Goal: Task Accomplishment & Management: Manage account settings

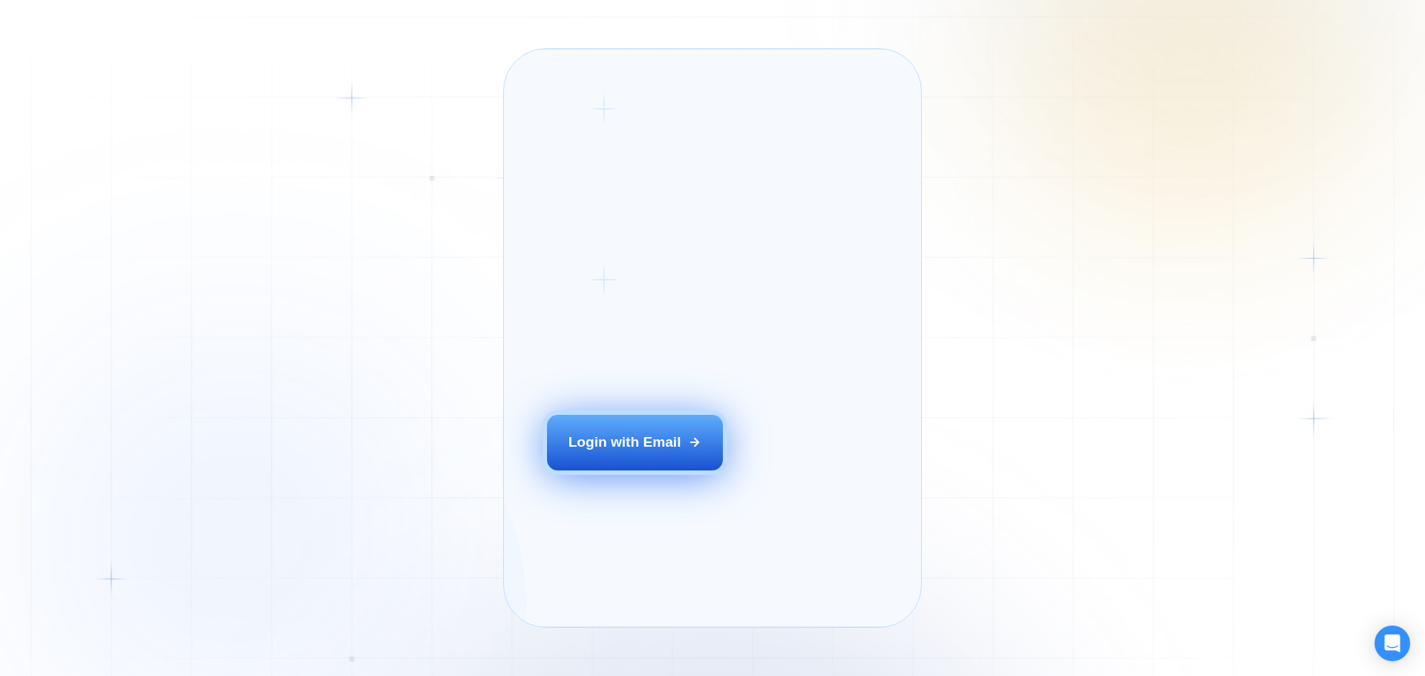
click at [699, 470] on button "Login with Email" at bounding box center [635, 442] width 177 height 55
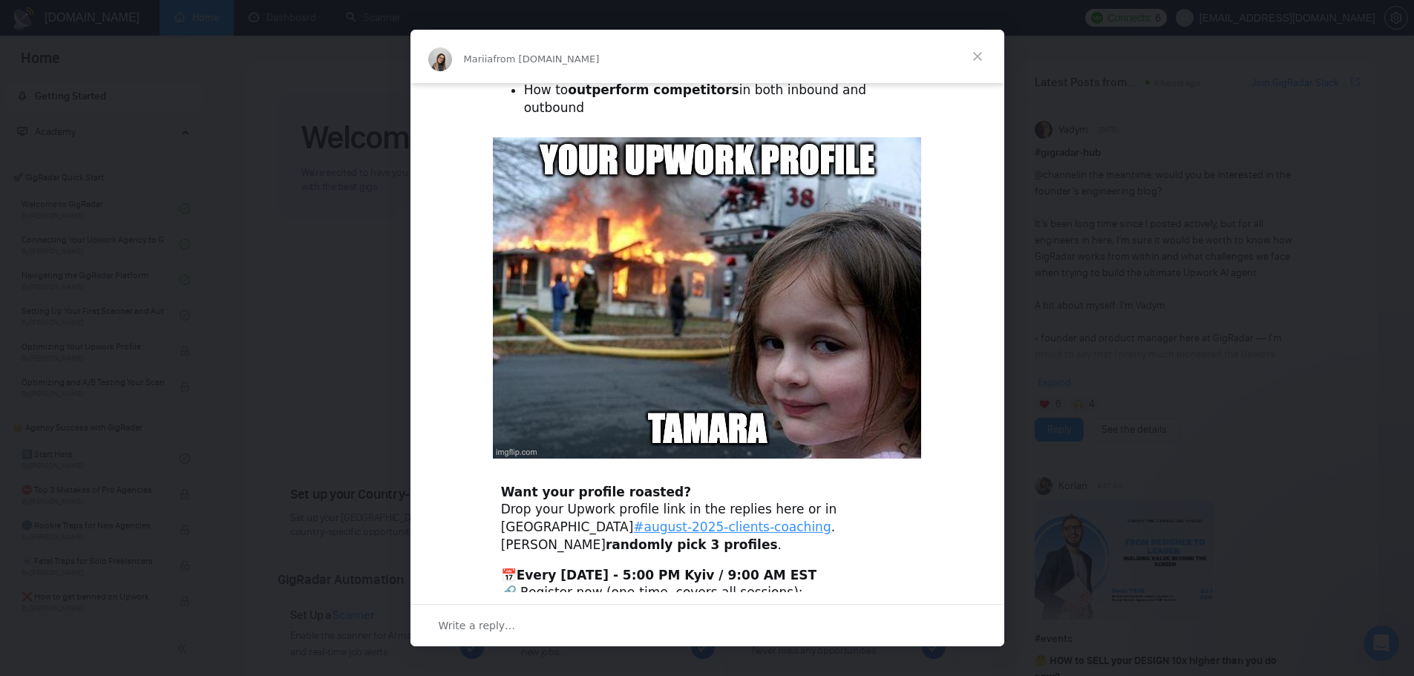
scroll to position [389, 0]
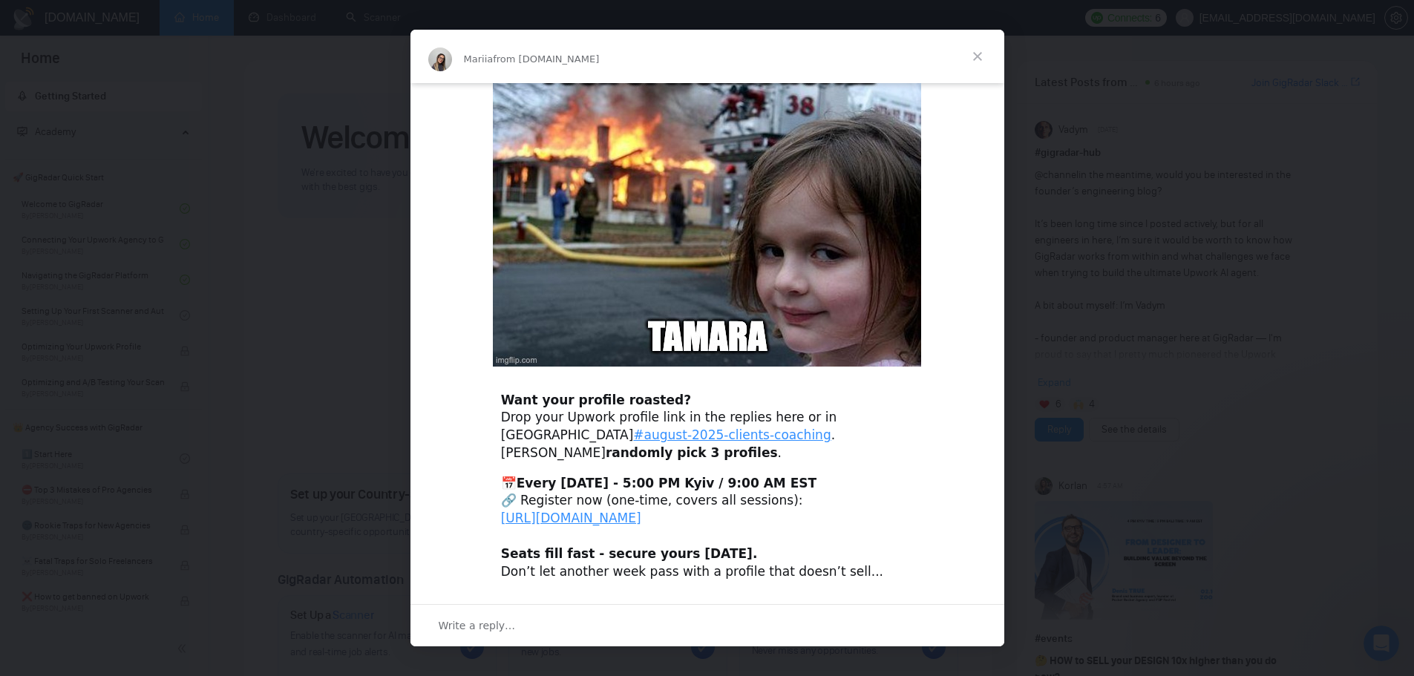
click at [304, 304] on div "Intercom messenger" at bounding box center [707, 338] width 1414 height 676
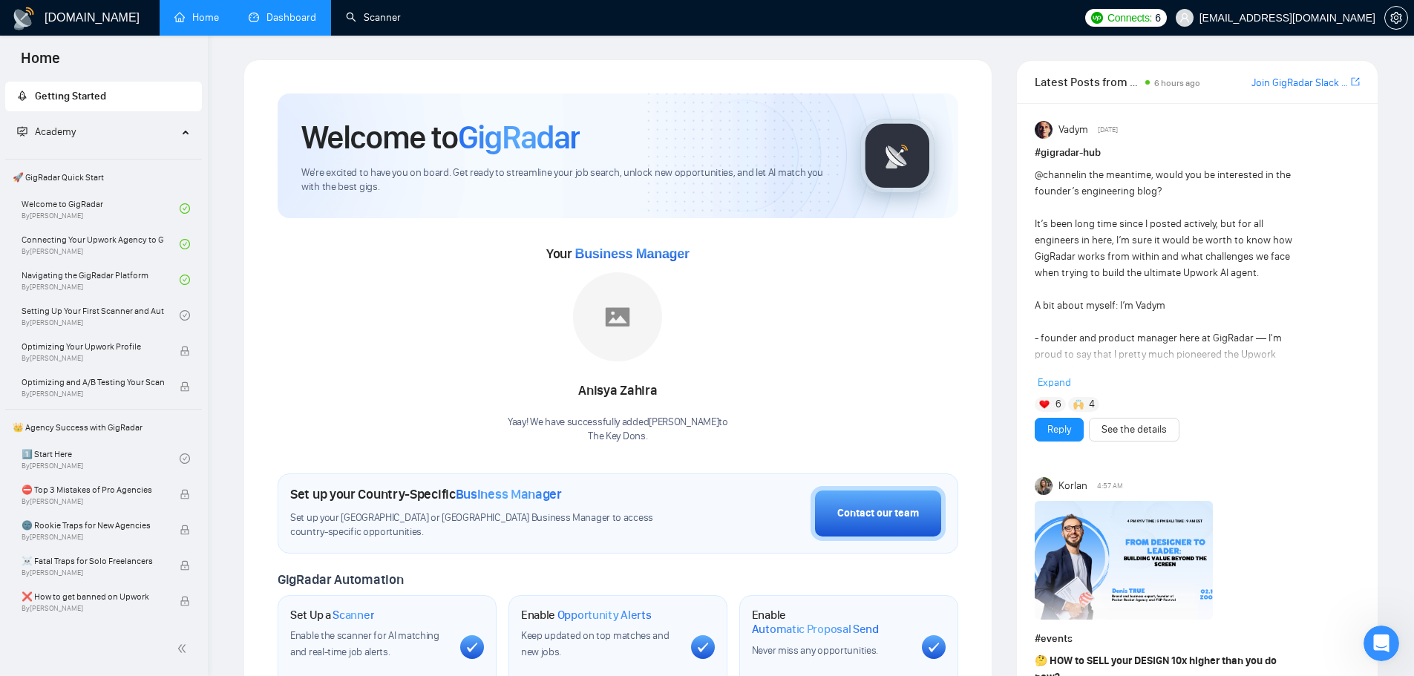
click at [249, 11] on link "Dashboard" at bounding box center [283, 17] width 68 height 13
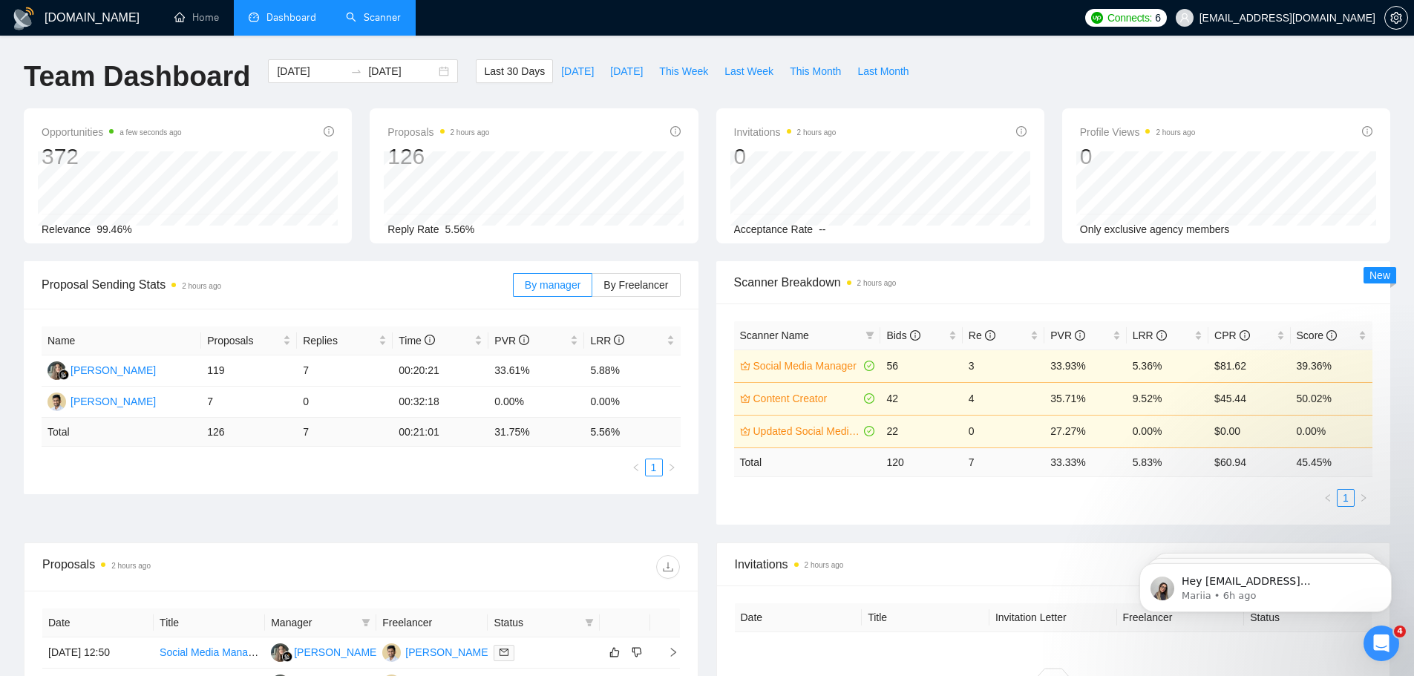
click at [387, 24] on link "Scanner" at bounding box center [373, 17] width 55 height 13
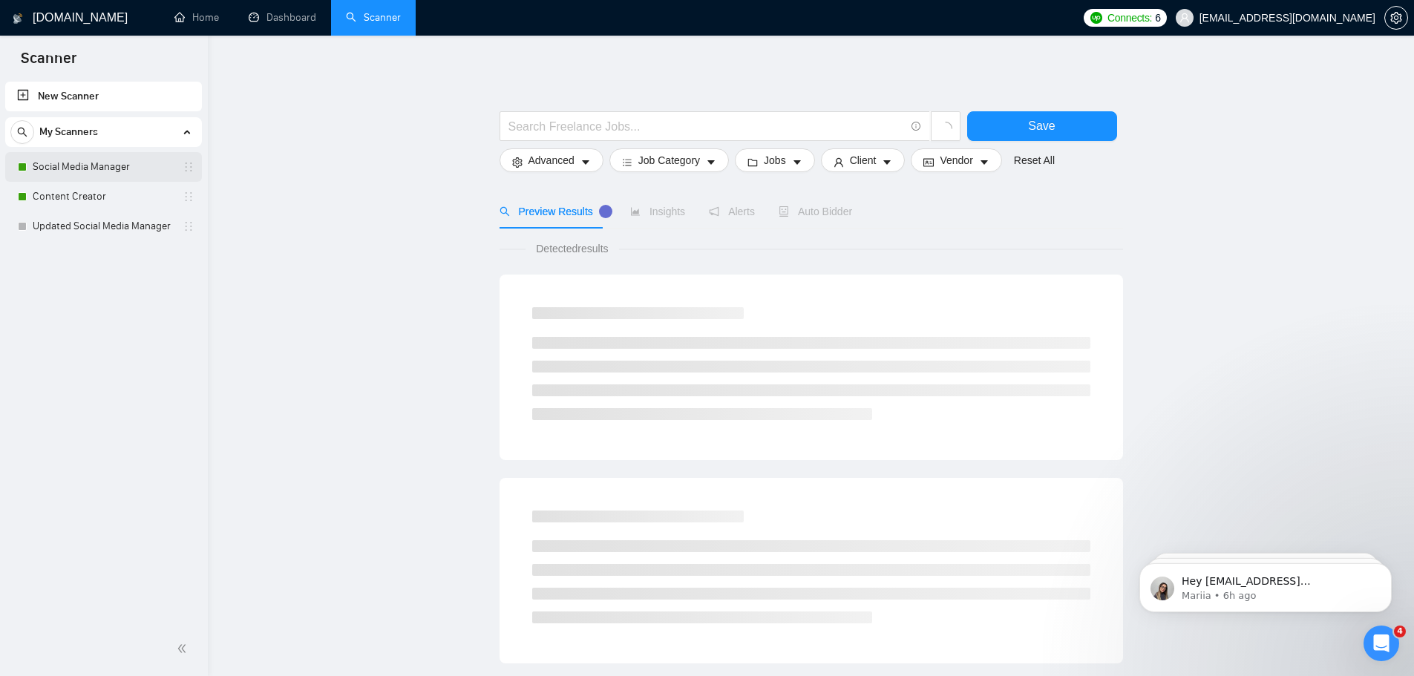
click at [105, 168] on link "Social Media Manager" at bounding box center [103, 167] width 141 height 30
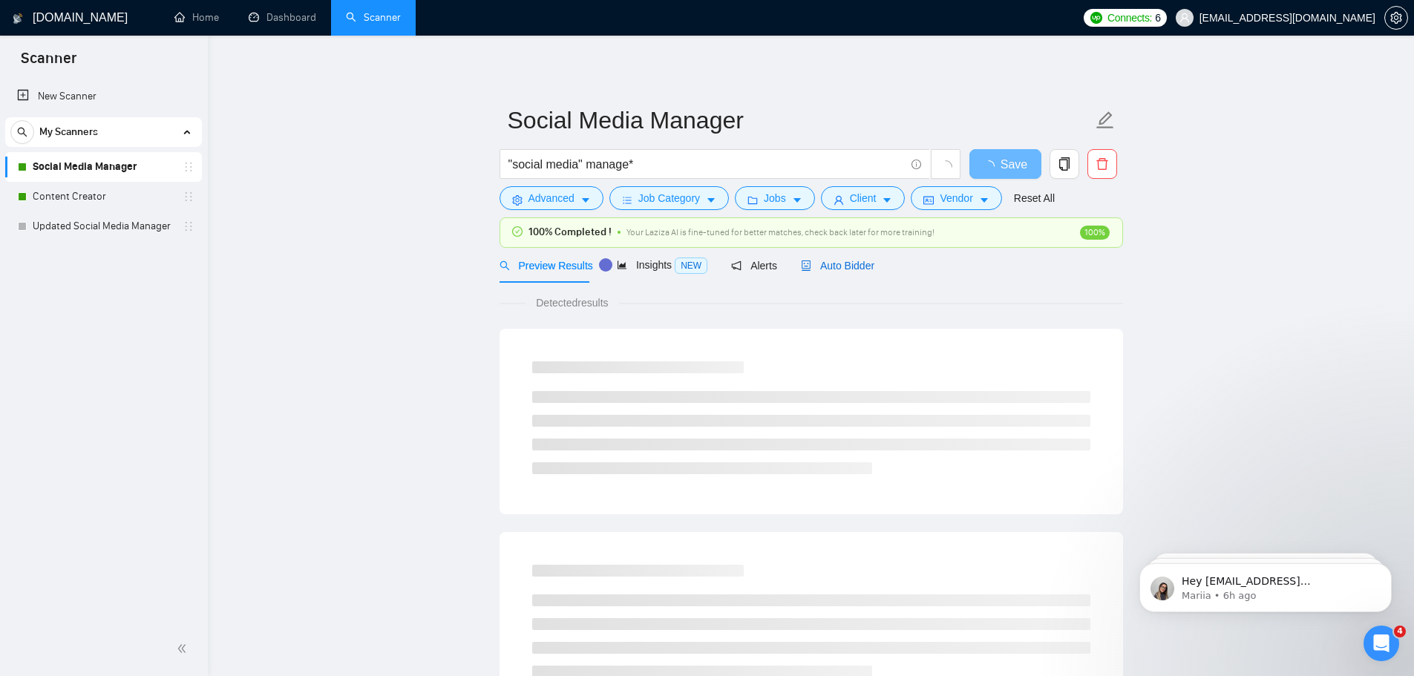
click at [850, 271] on span "Auto Bidder" at bounding box center [837, 266] width 73 height 12
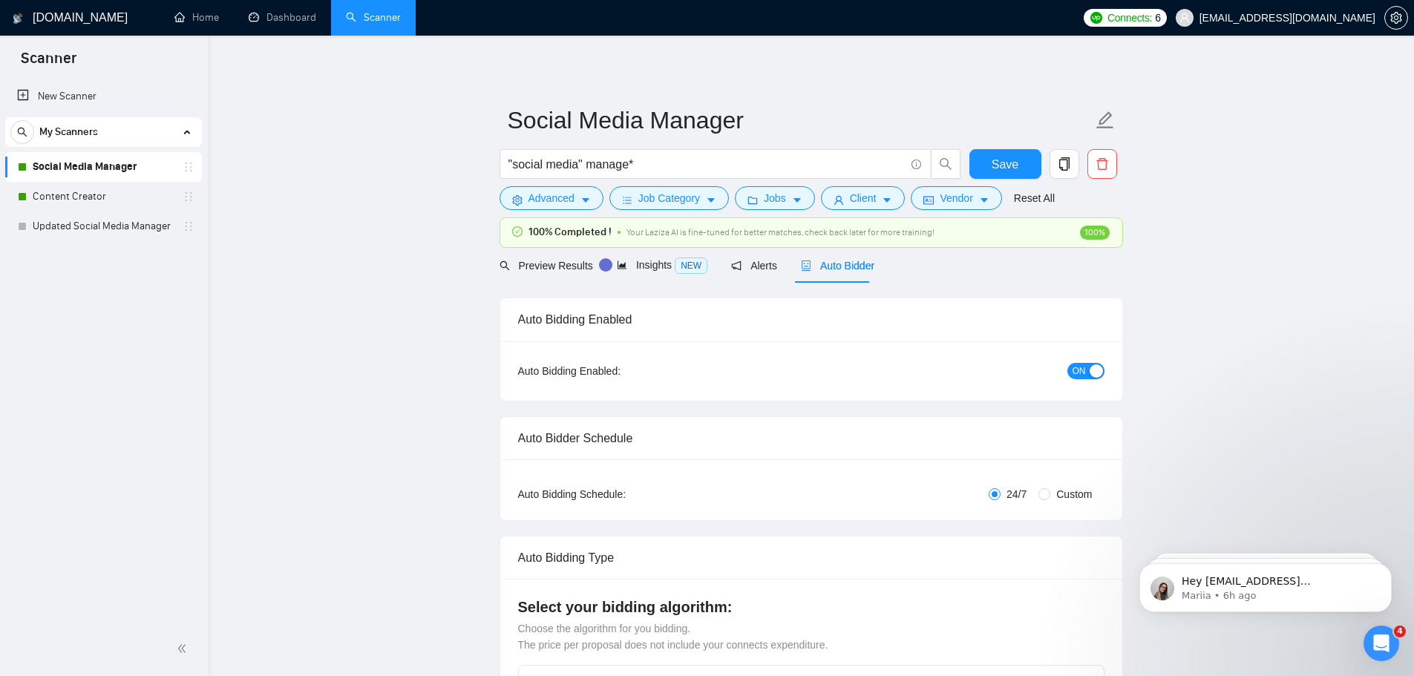
checkbox input "true"
click at [1097, 381] on div "ON" at bounding box center [1005, 371] width 195 height 24
click at [1093, 371] on div "button" at bounding box center [1095, 370] width 13 height 13
click at [763, 263] on span "Alerts" at bounding box center [767, 266] width 46 height 12
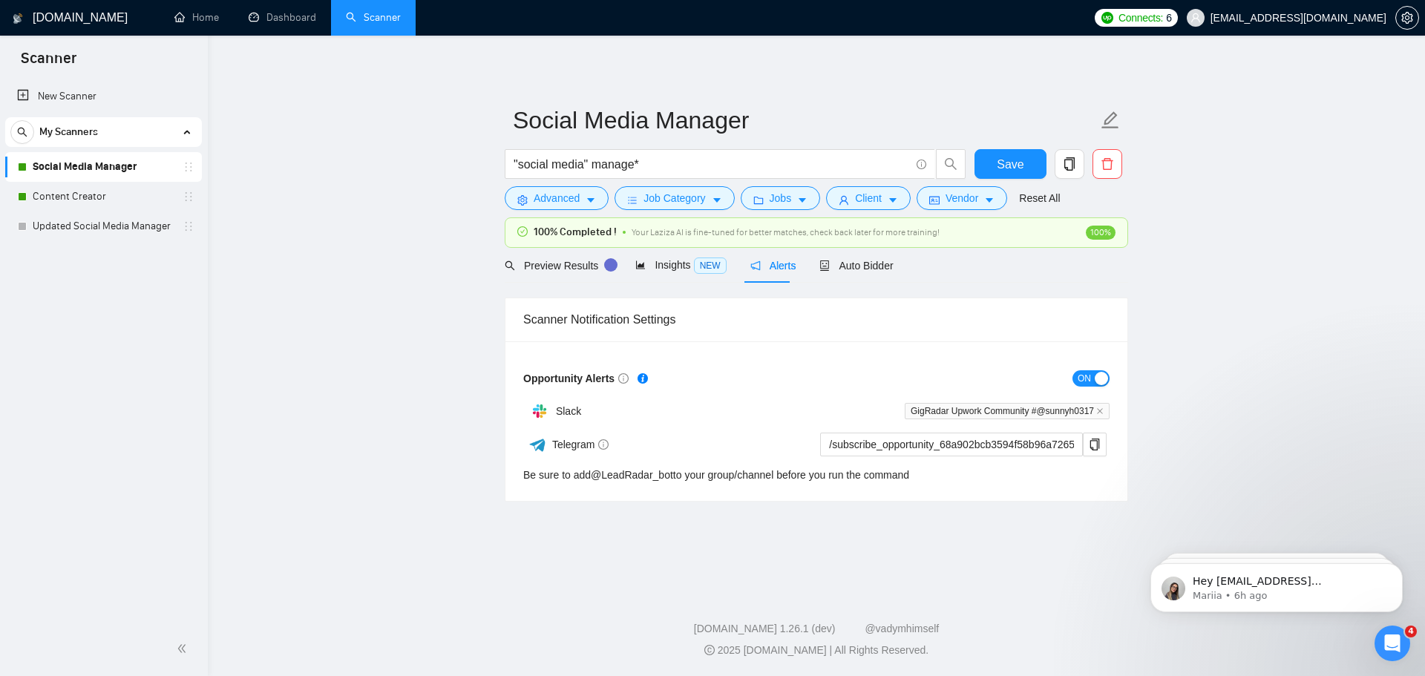
click at [1098, 378] on div "button" at bounding box center [1101, 378] width 13 height 13
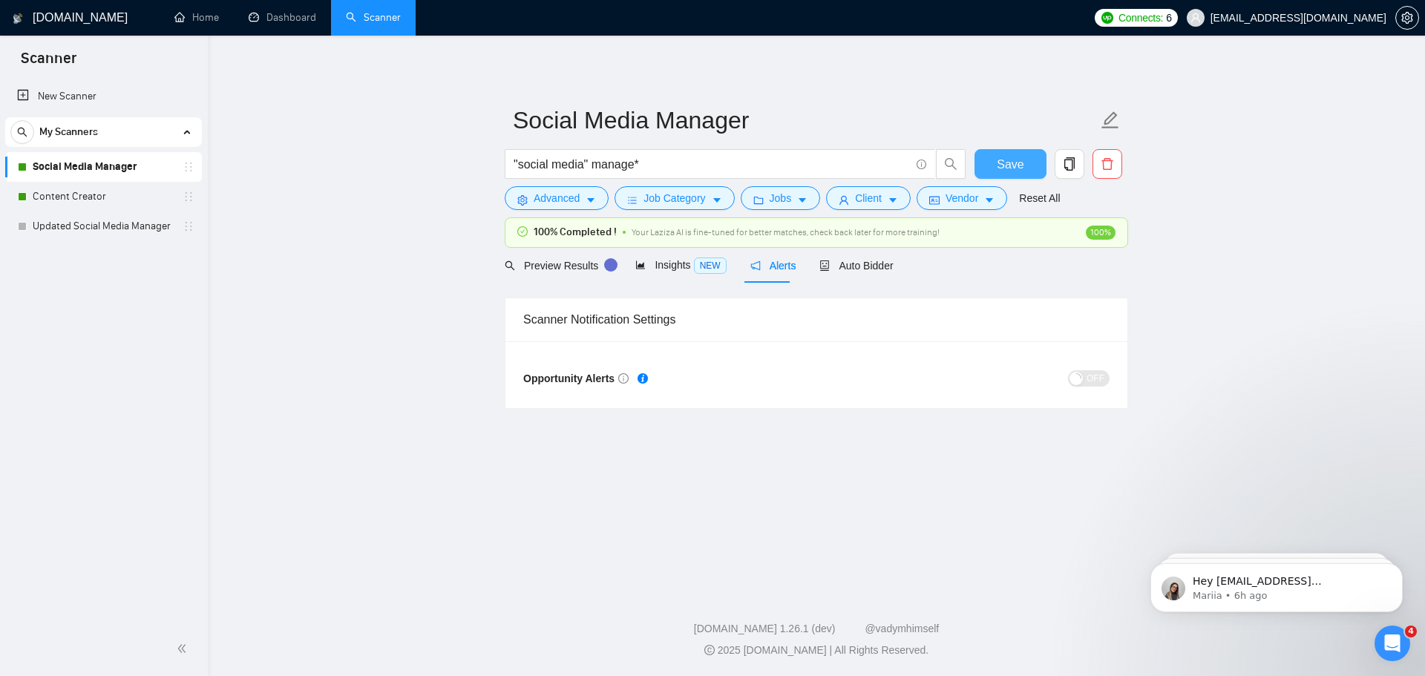
click at [1021, 159] on span "Save" at bounding box center [1010, 164] width 27 height 19
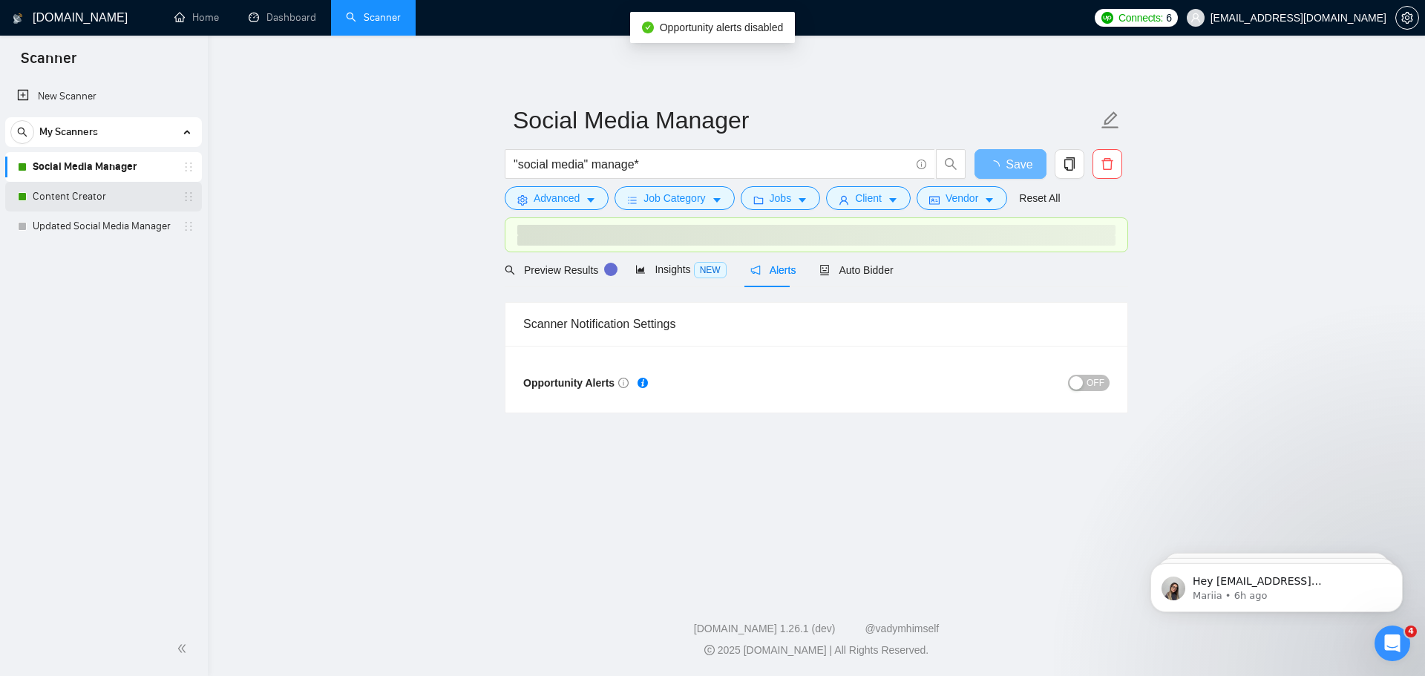
click at [111, 197] on link "Content Creator" at bounding box center [103, 197] width 141 height 30
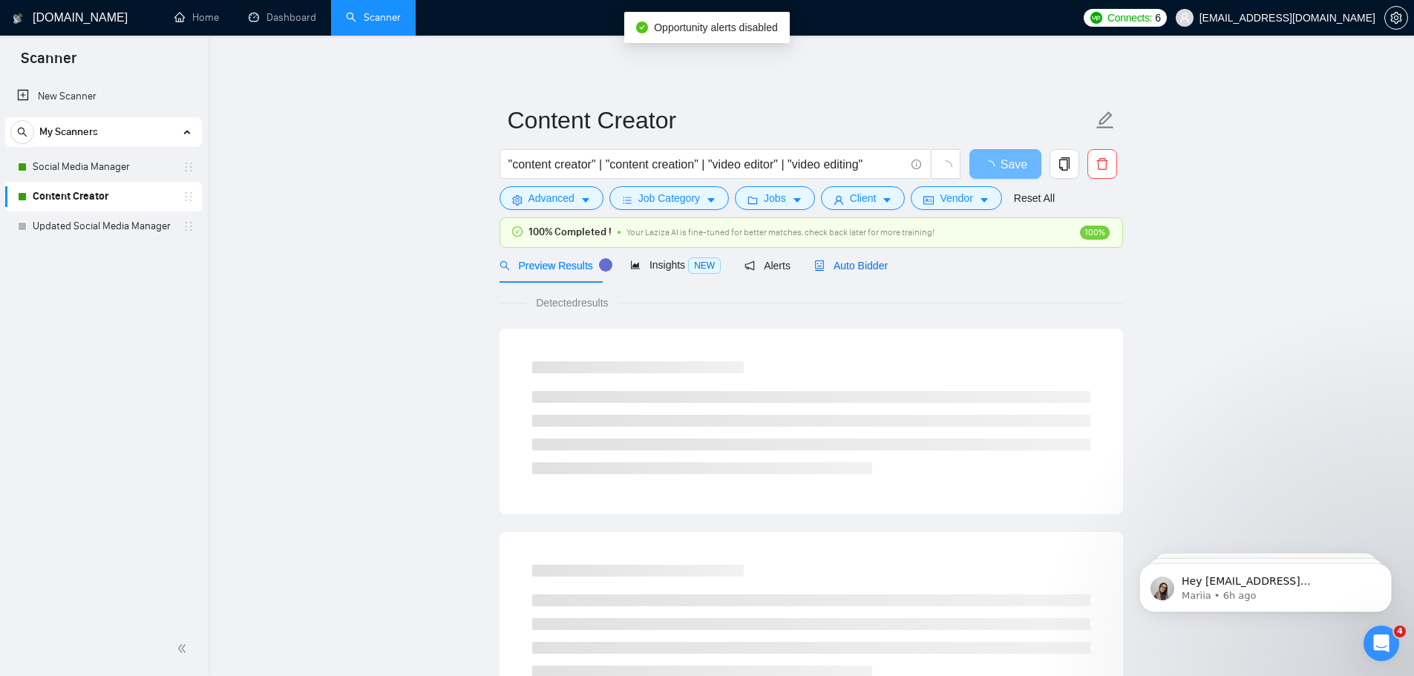
click at [824, 260] on span "Auto Bidder" at bounding box center [850, 266] width 73 height 12
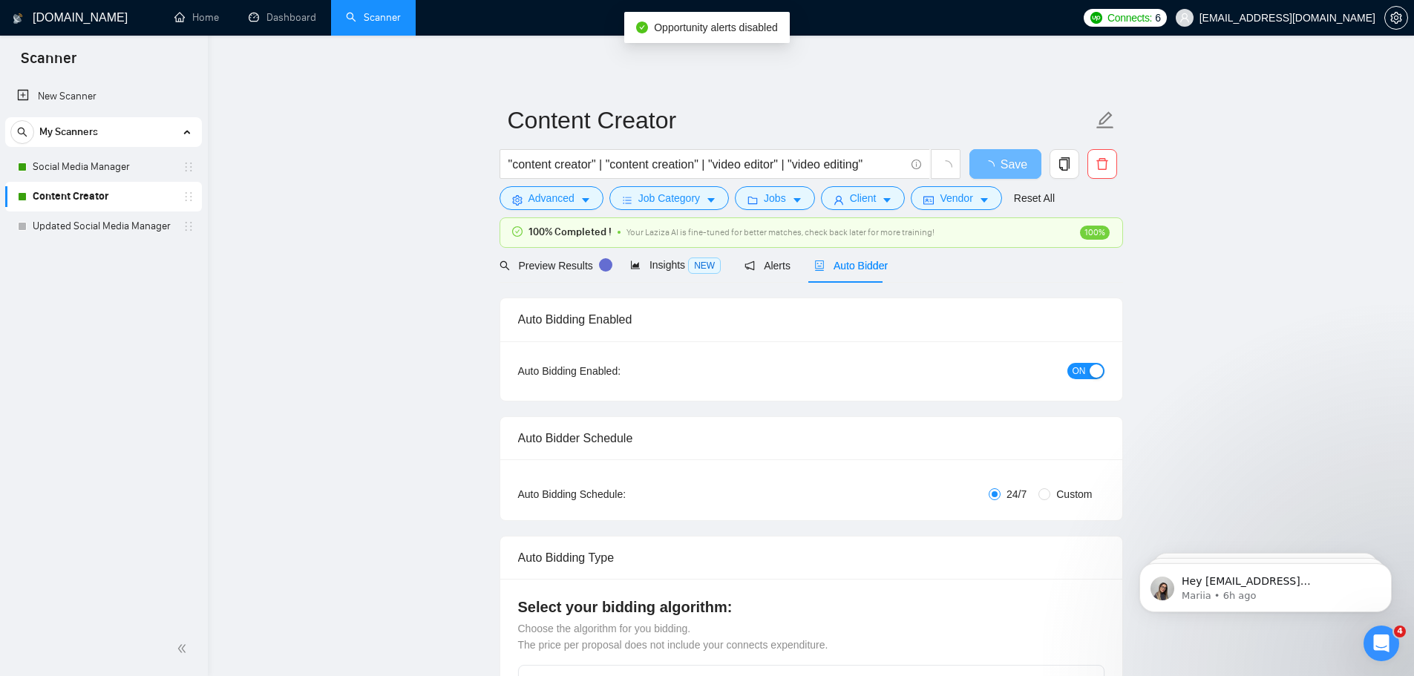
checkbox input "true"
drag, startPoint x: 1089, startPoint y: 368, endPoint x: 744, endPoint y: 243, distance: 367.6
click at [1089, 368] on div "button" at bounding box center [1095, 370] width 13 height 13
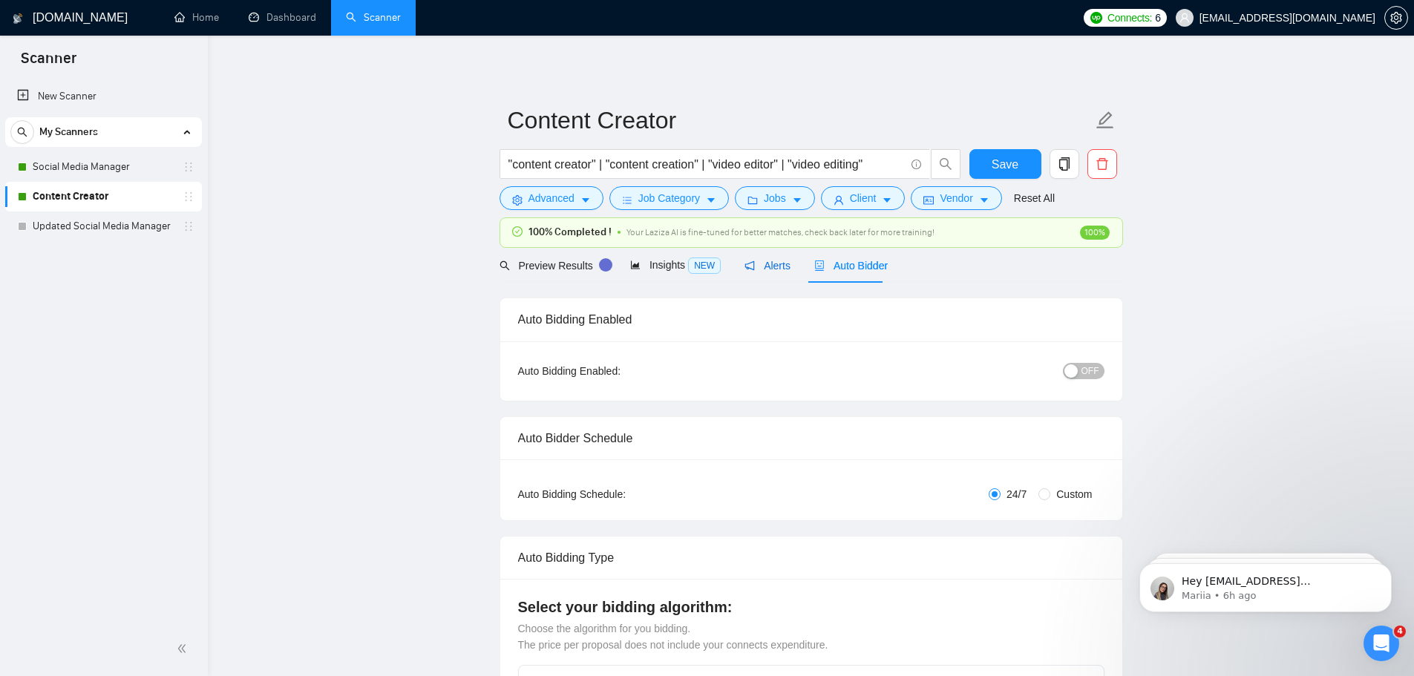
click at [751, 267] on span "Alerts" at bounding box center [767, 266] width 46 height 12
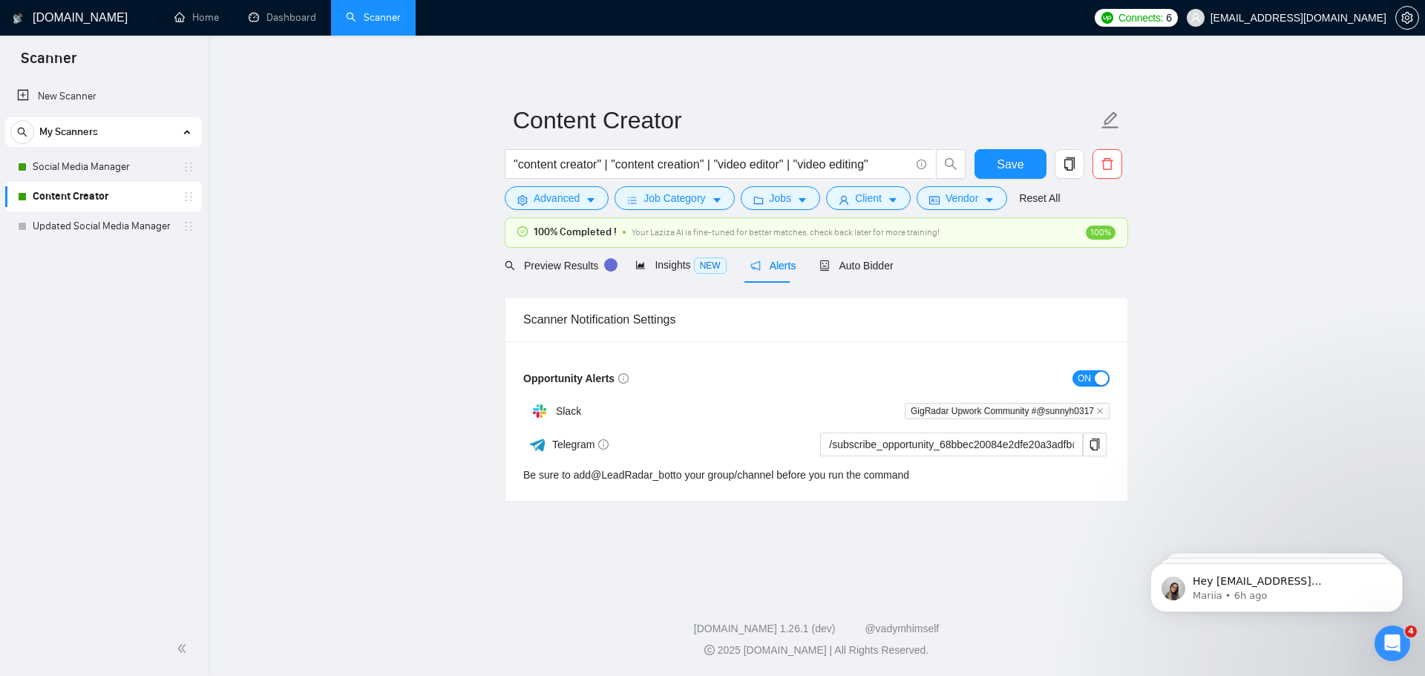
click at [1101, 390] on form "Opportunity Alerts ON Slack GigRadar Upwork Community #@sunnyh0317 Telegram /su…" at bounding box center [816, 425] width 586 height 117
click at [1097, 374] on div "button" at bounding box center [1101, 378] width 13 height 13
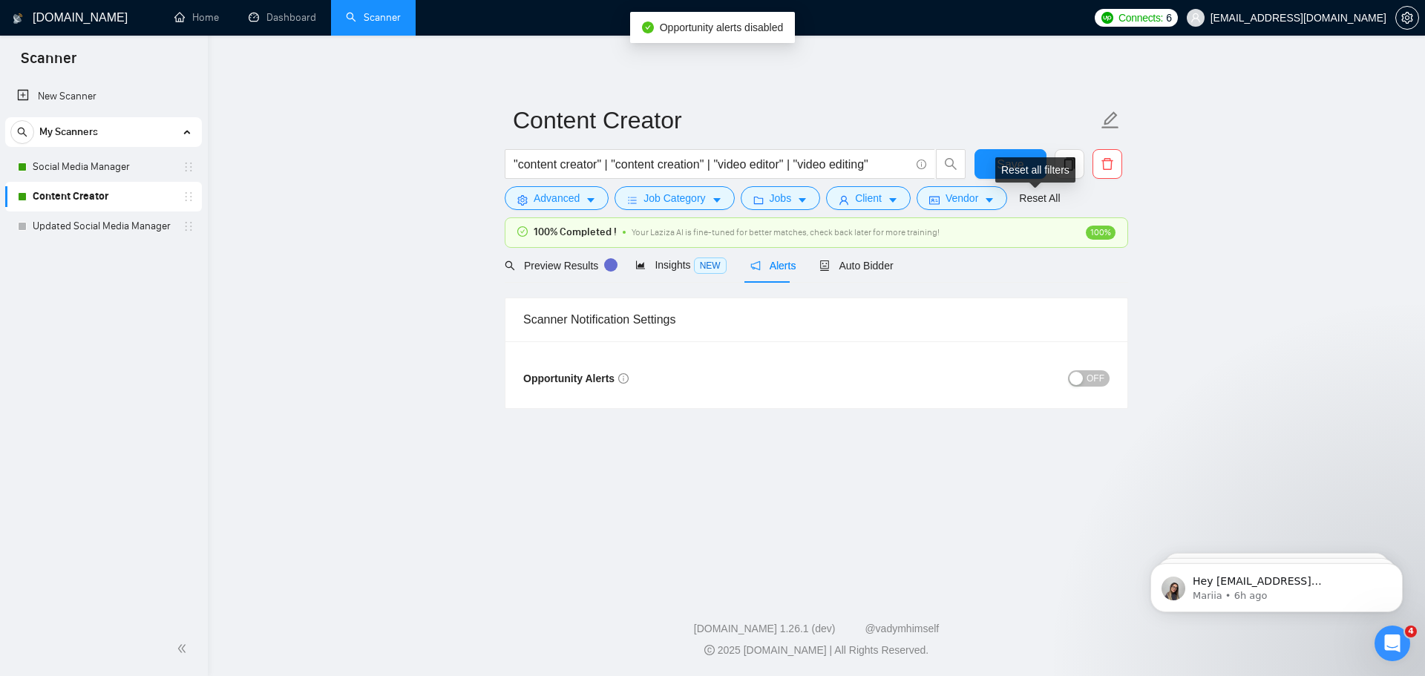
click at [1033, 164] on div "Reset all filters" at bounding box center [1035, 169] width 80 height 25
click at [1008, 165] on span "Save" at bounding box center [1010, 164] width 27 height 19
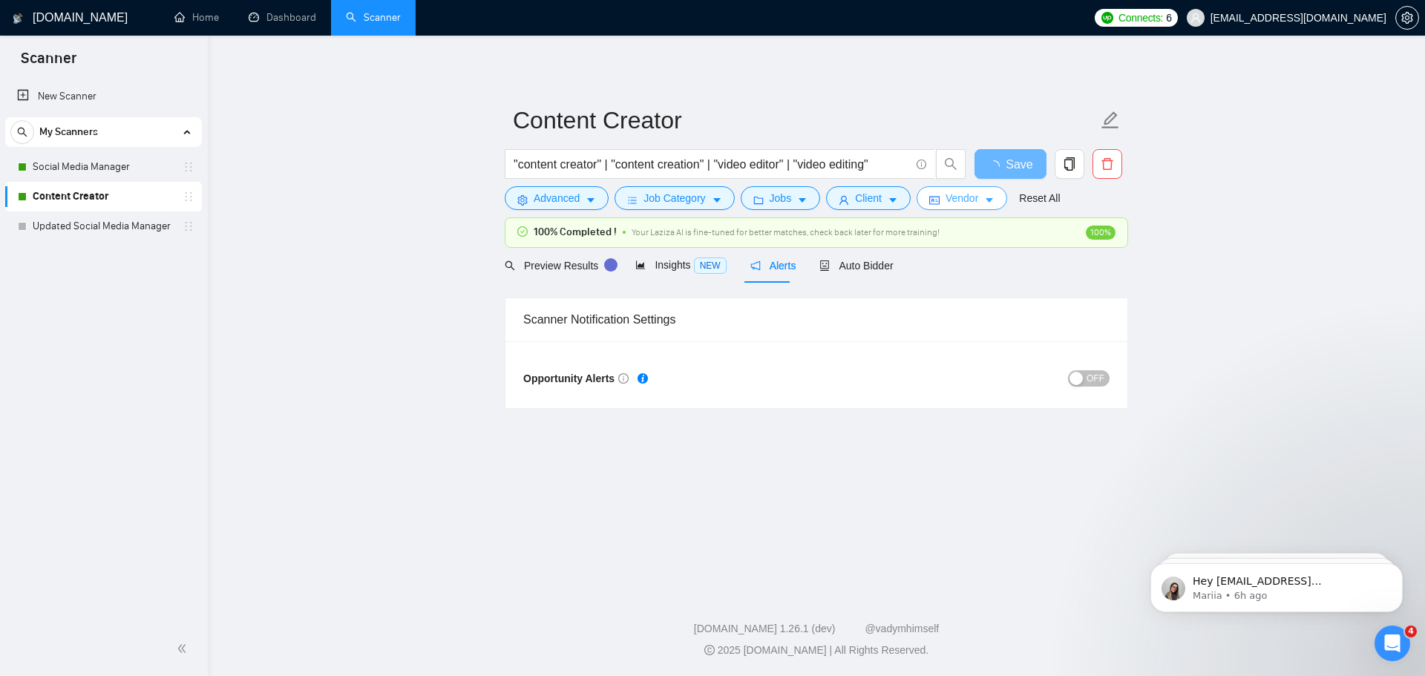
click at [957, 200] on span "Vendor" at bounding box center [961, 198] width 33 height 16
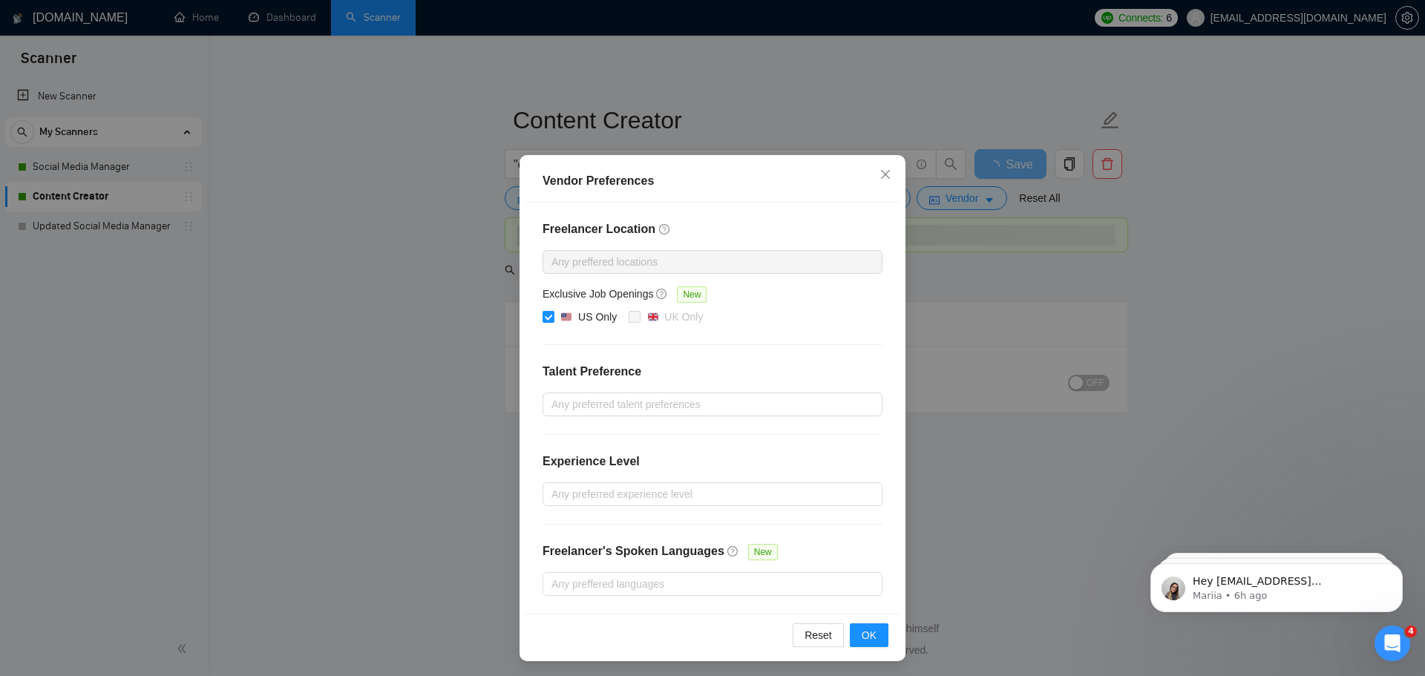
scroll to position [10, 0]
click at [1089, 346] on div "Vendor Preferences Freelancer Location Any preffered locations Exclusive Job Op…" at bounding box center [712, 338] width 1425 height 676
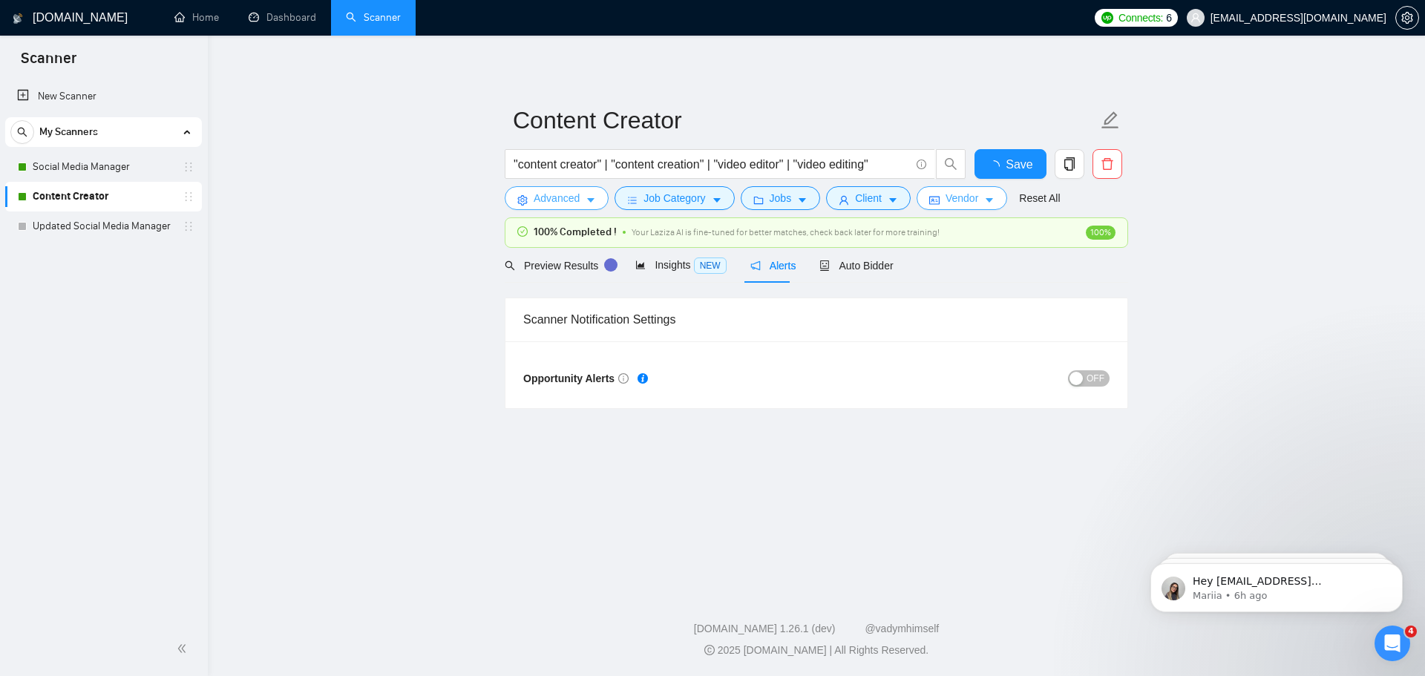
scroll to position [0, 0]
click at [572, 203] on span "Advanced" at bounding box center [557, 198] width 46 height 16
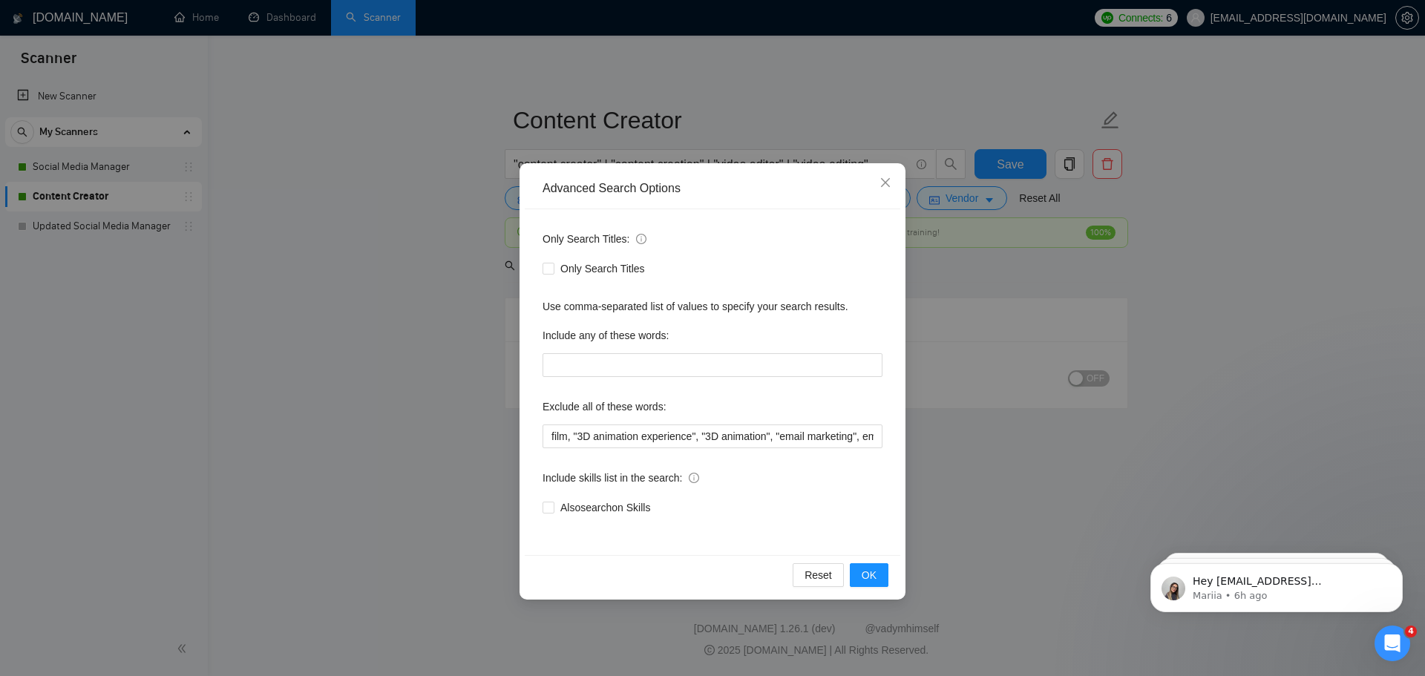
click at [381, 349] on div "Advanced Search Options Only Search Titles: Only Search Titles Use comma-separa…" at bounding box center [712, 338] width 1425 height 676
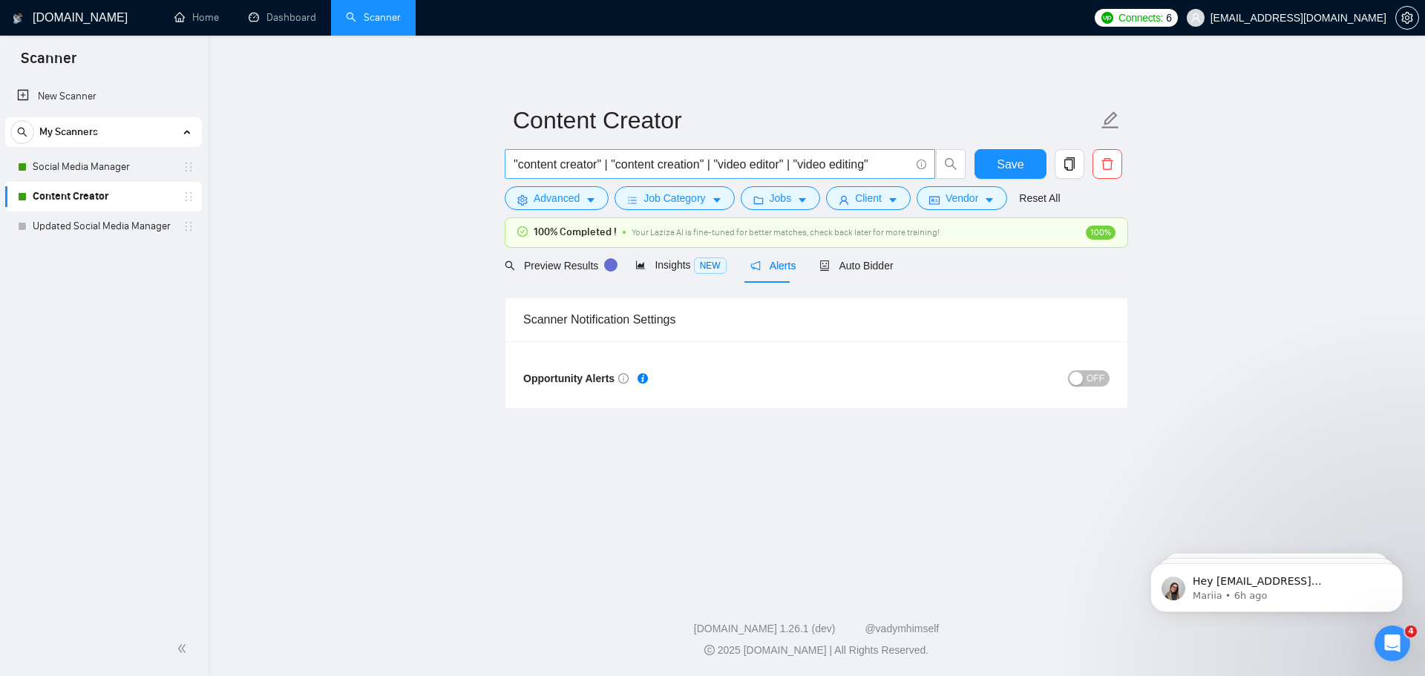
click at [659, 179] on span ""content creator" | "content creation" | "video editor" | "video editing"" at bounding box center [720, 164] width 430 height 30
click at [666, 197] on span "Job Category" at bounding box center [674, 198] width 62 height 16
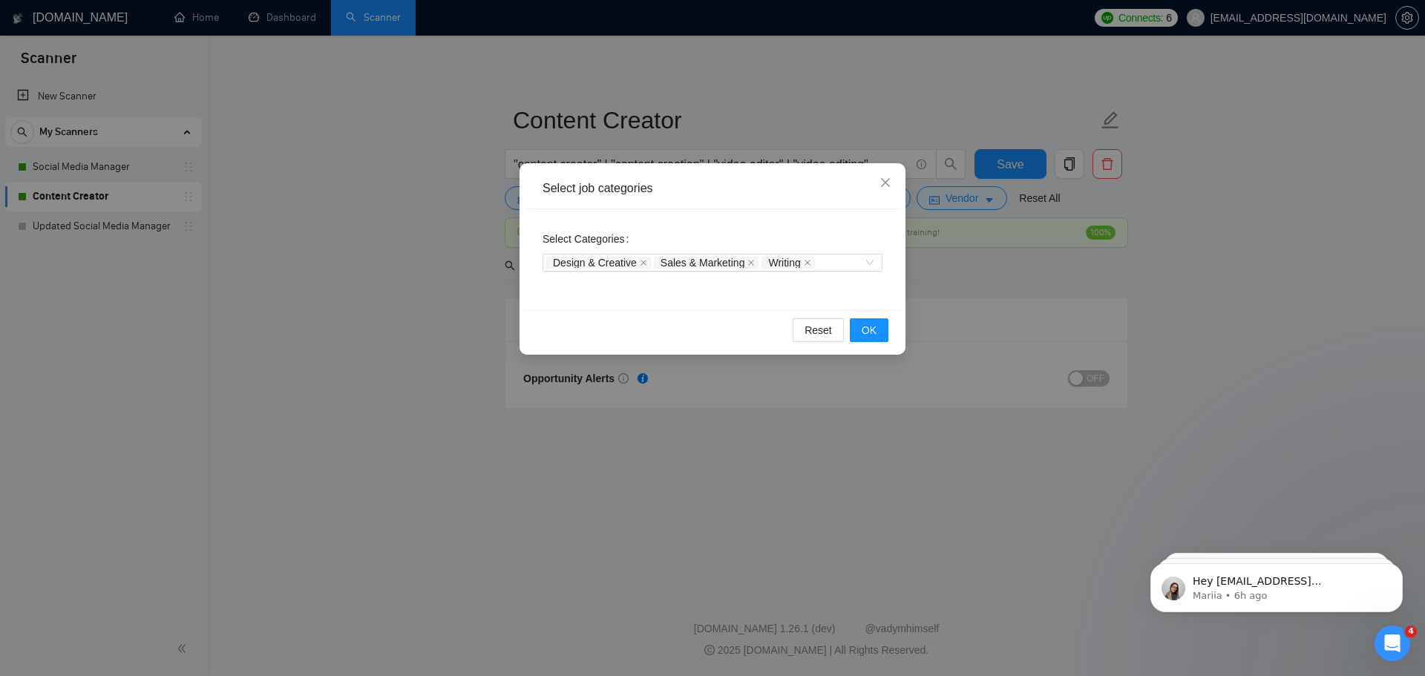
click at [378, 303] on div "Select job categories Select Categories Design & Creative Sales & Marketing Wri…" at bounding box center [712, 338] width 1425 height 676
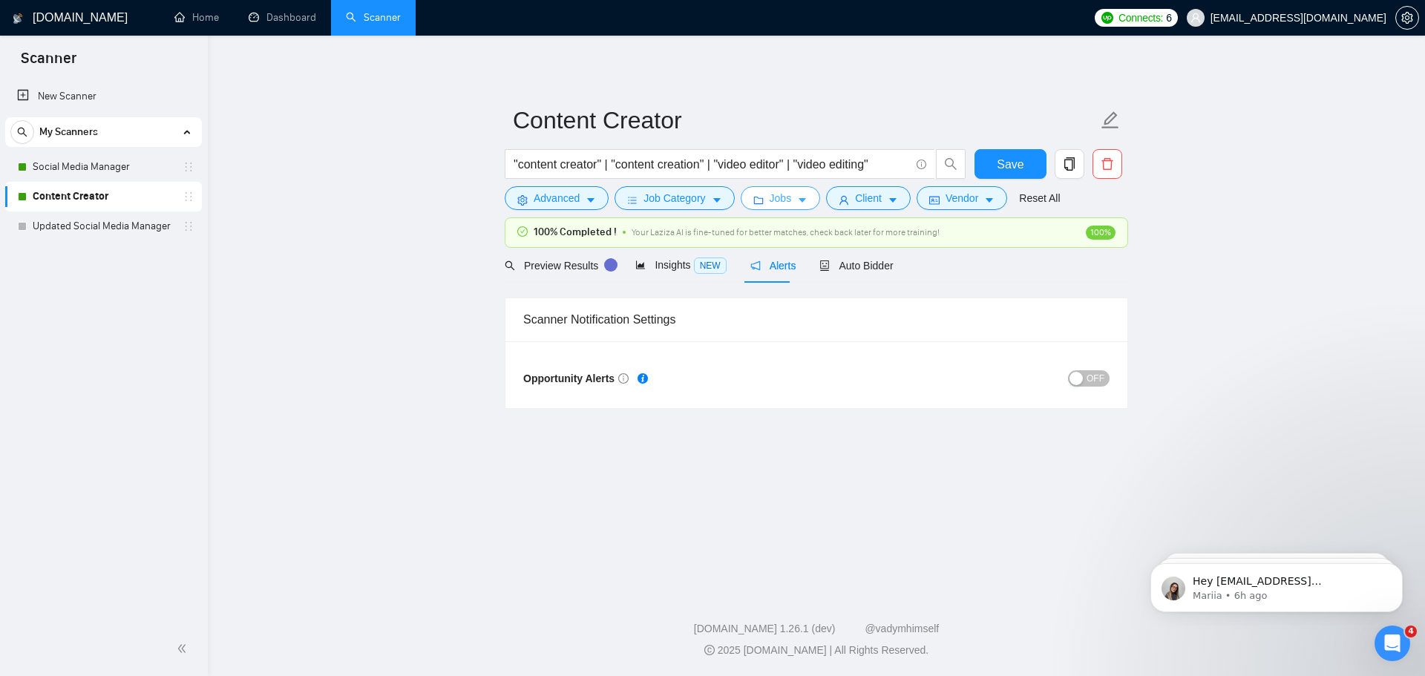
click at [761, 199] on icon "folder" at bounding box center [758, 200] width 10 height 10
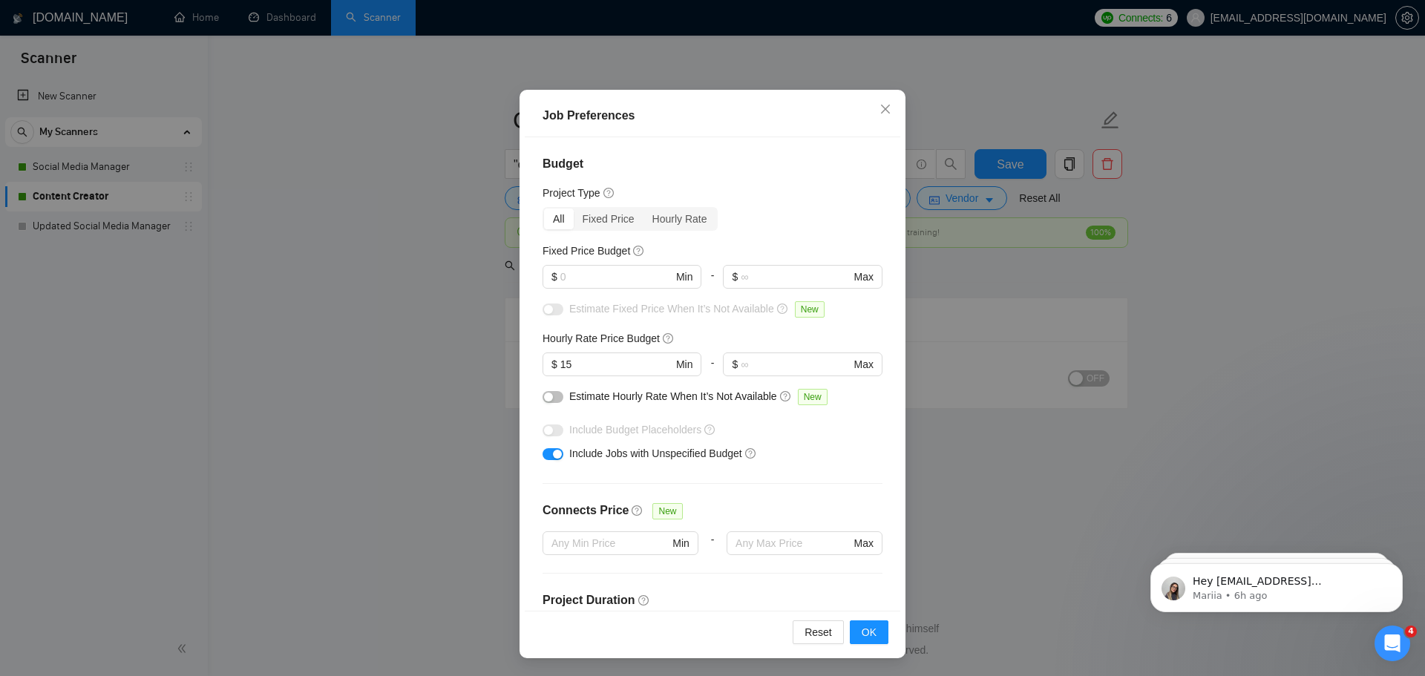
click at [395, 355] on div "Job Preferences Budget Project Type All Fixed Price Hourly Rate Fixed Price Bud…" at bounding box center [712, 338] width 1425 height 676
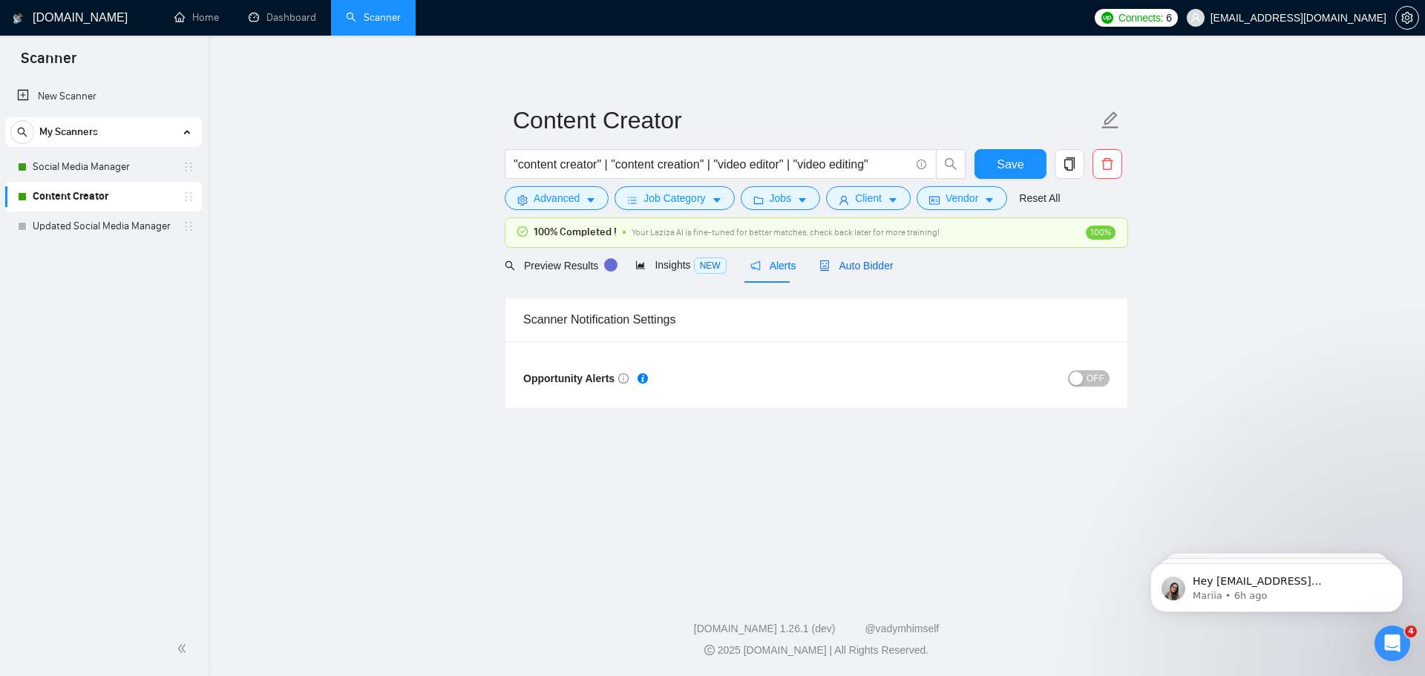
click at [868, 266] on span "Auto Bidder" at bounding box center [855, 266] width 73 height 12
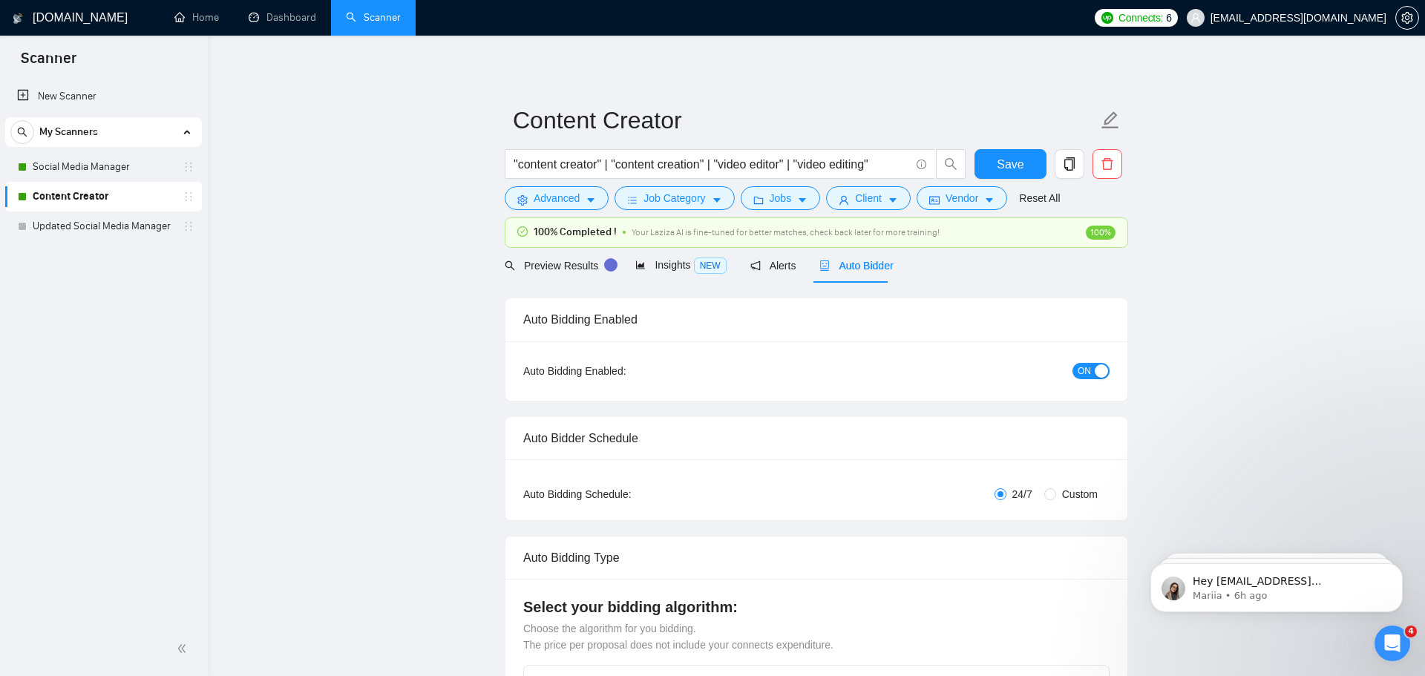
checkbox input "true"
click at [1079, 364] on span "ON" at bounding box center [1078, 371] width 13 height 16
click at [1017, 160] on button "Save" at bounding box center [1005, 164] width 72 height 30
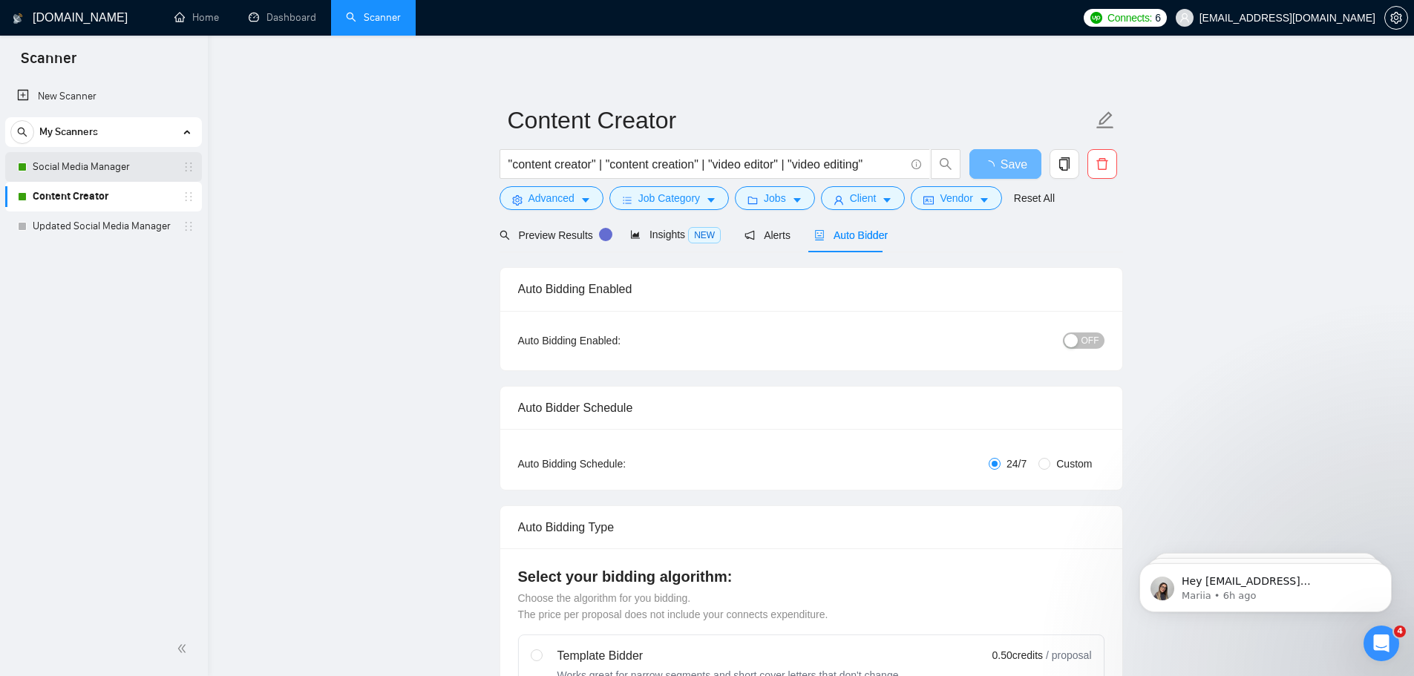
click at [94, 170] on link "Social Media Manager" at bounding box center [103, 167] width 141 height 30
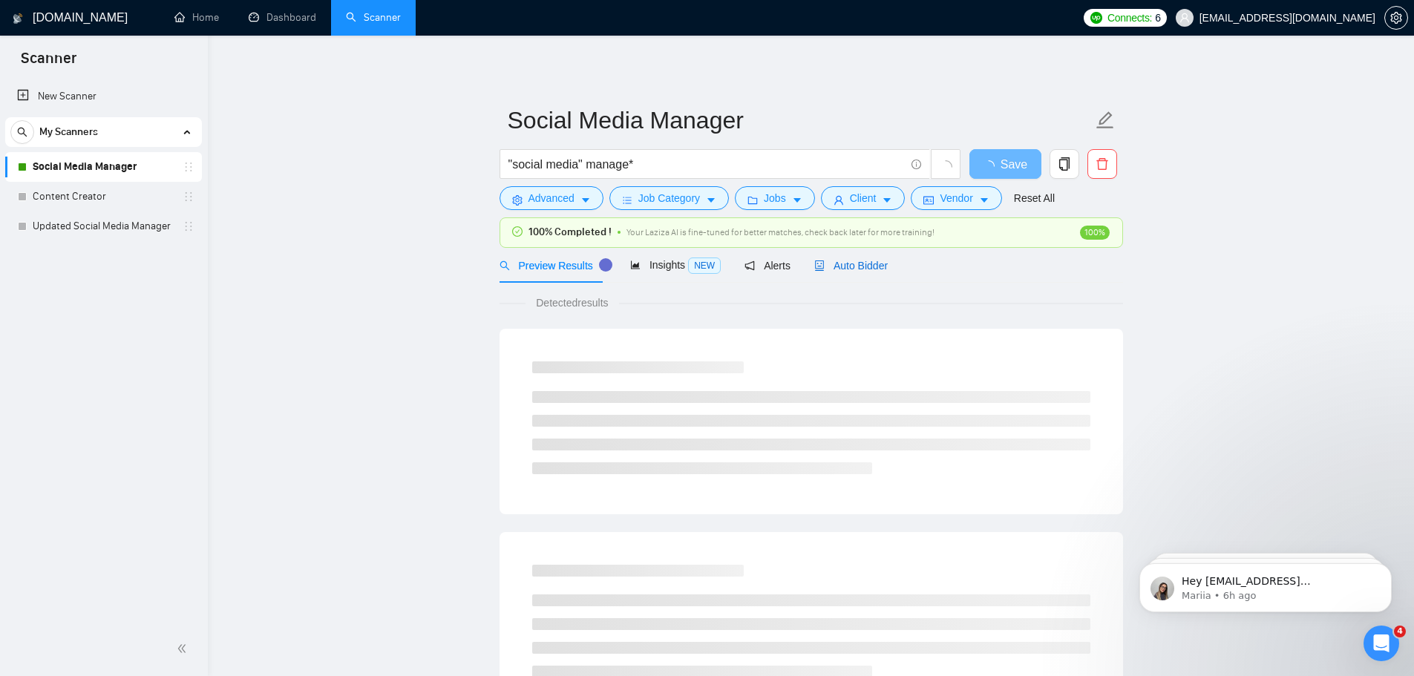
click at [858, 264] on span "Auto Bidder" at bounding box center [850, 266] width 73 height 12
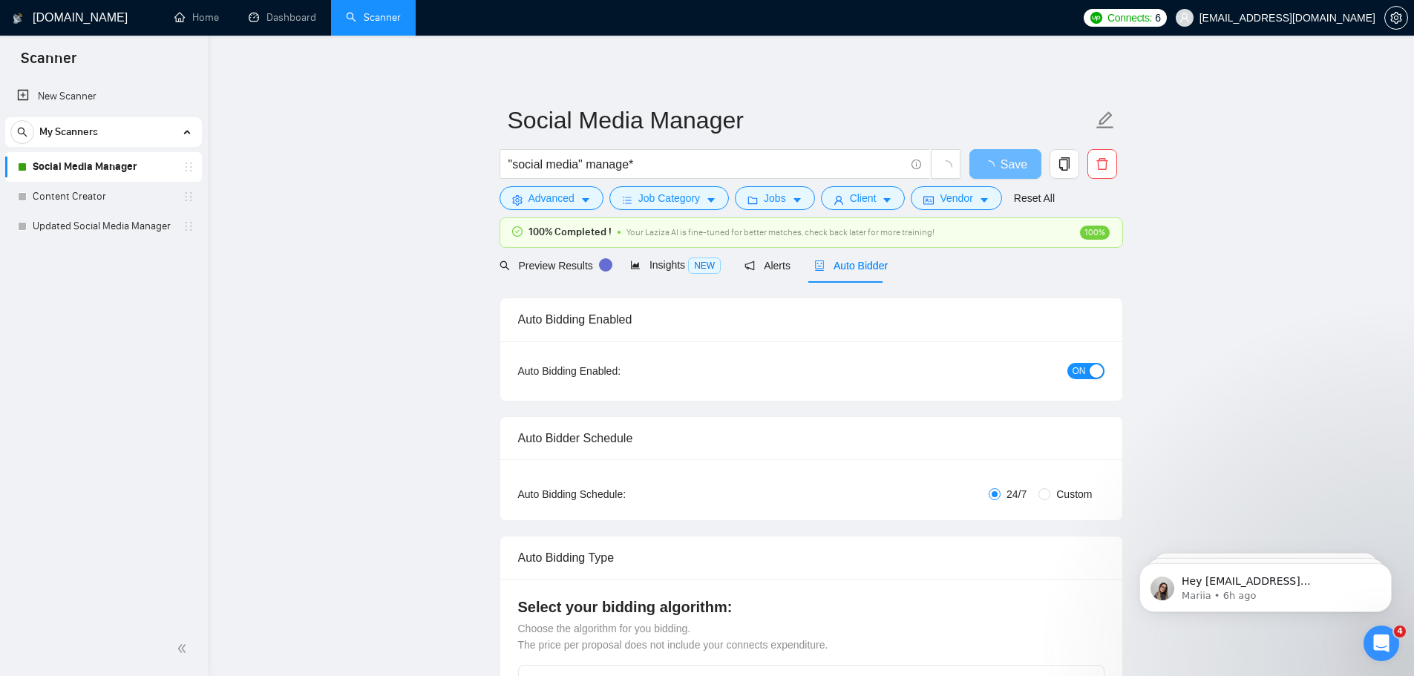
click at [1093, 365] on div "button" at bounding box center [1095, 370] width 13 height 13
click at [998, 168] on span "Save" at bounding box center [1004, 164] width 27 height 19
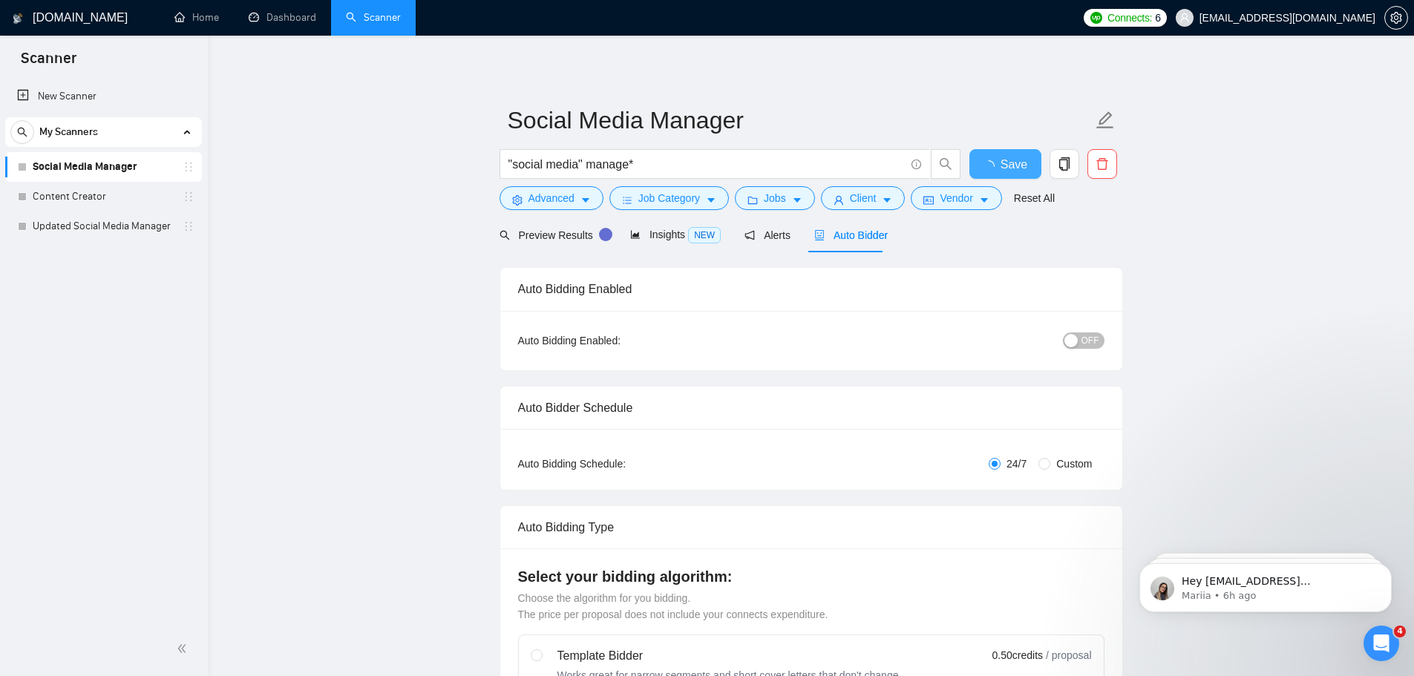
checkbox input "true"
